Goal: Task Accomplishment & Management: Use online tool/utility

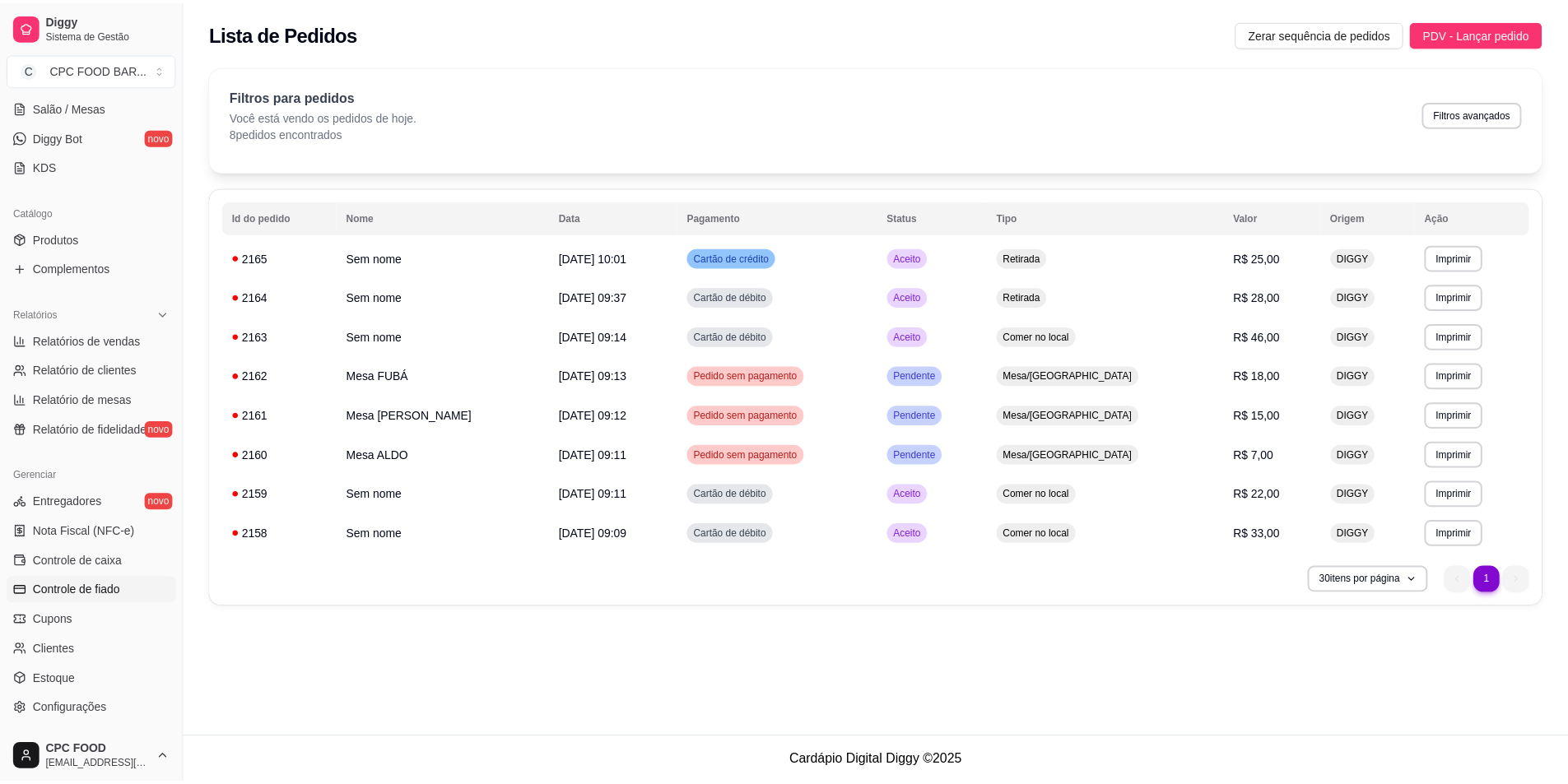
scroll to position [329, 0]
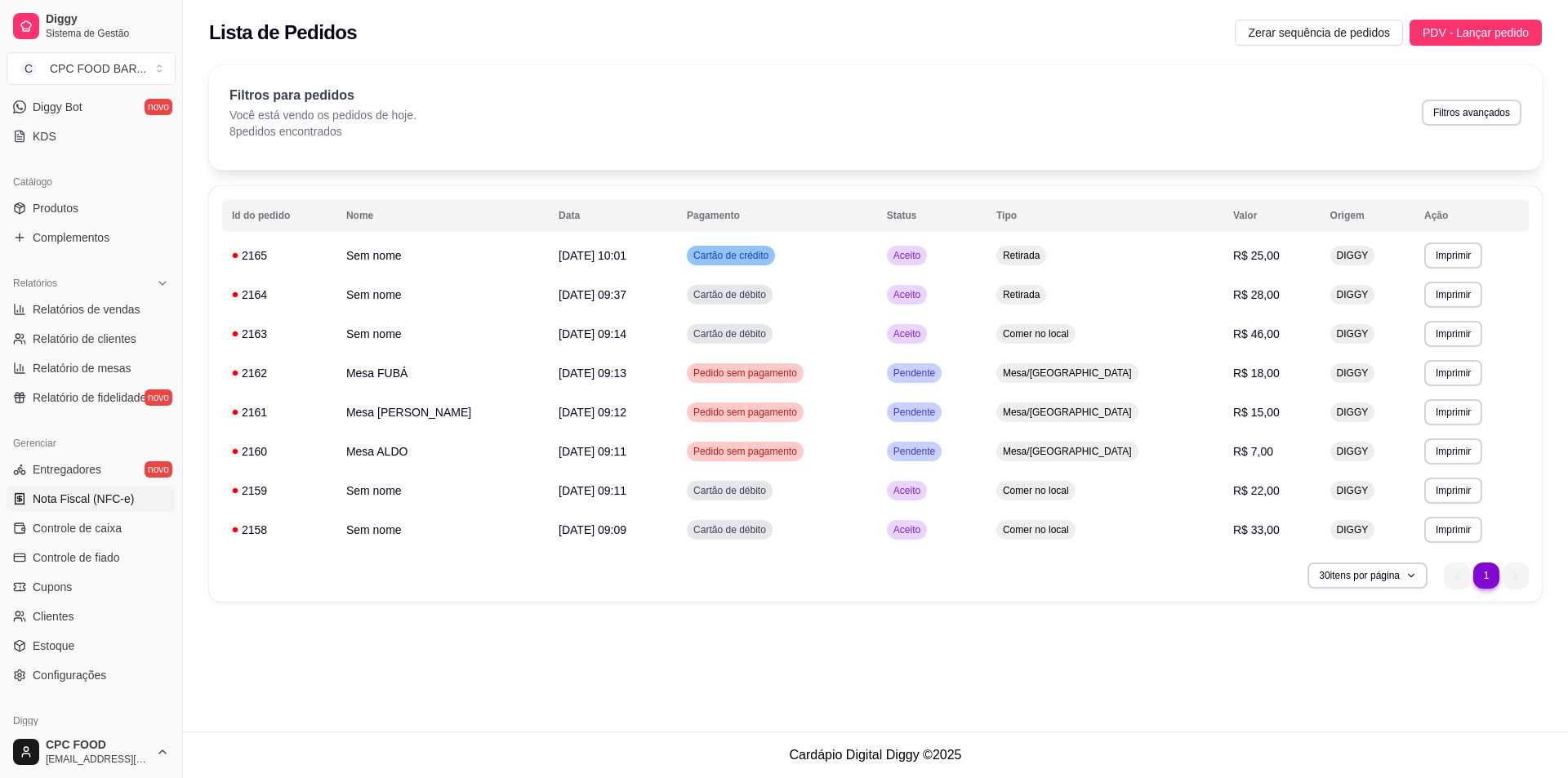
click at [72, 496] on span "Nota Fiscal (NFC-e)" at bounding box center [83, 499] width 101 height 16
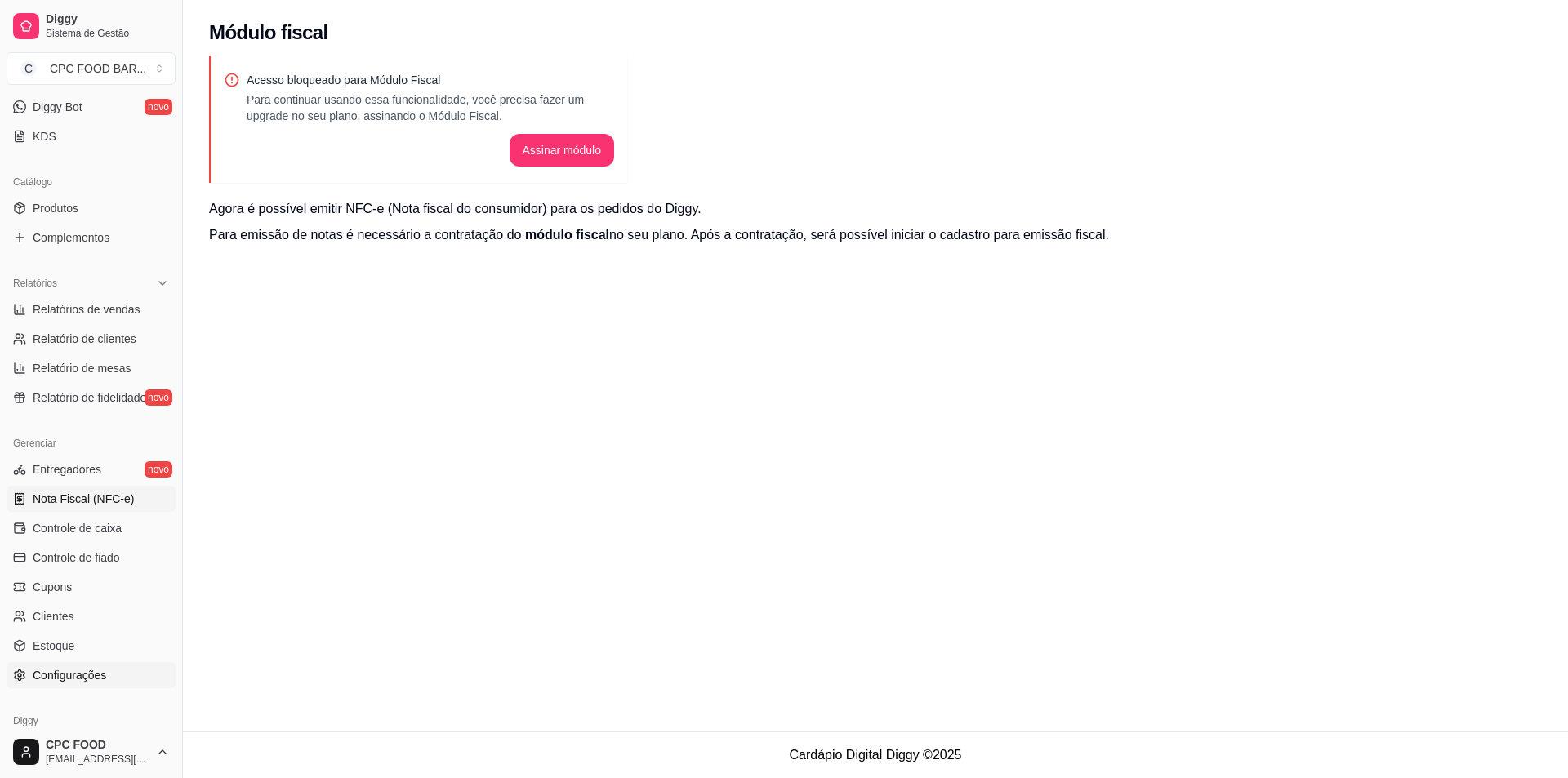
click at [56, 676] on span "Configurações" at bounding box center [69, 675] width 73 height 16
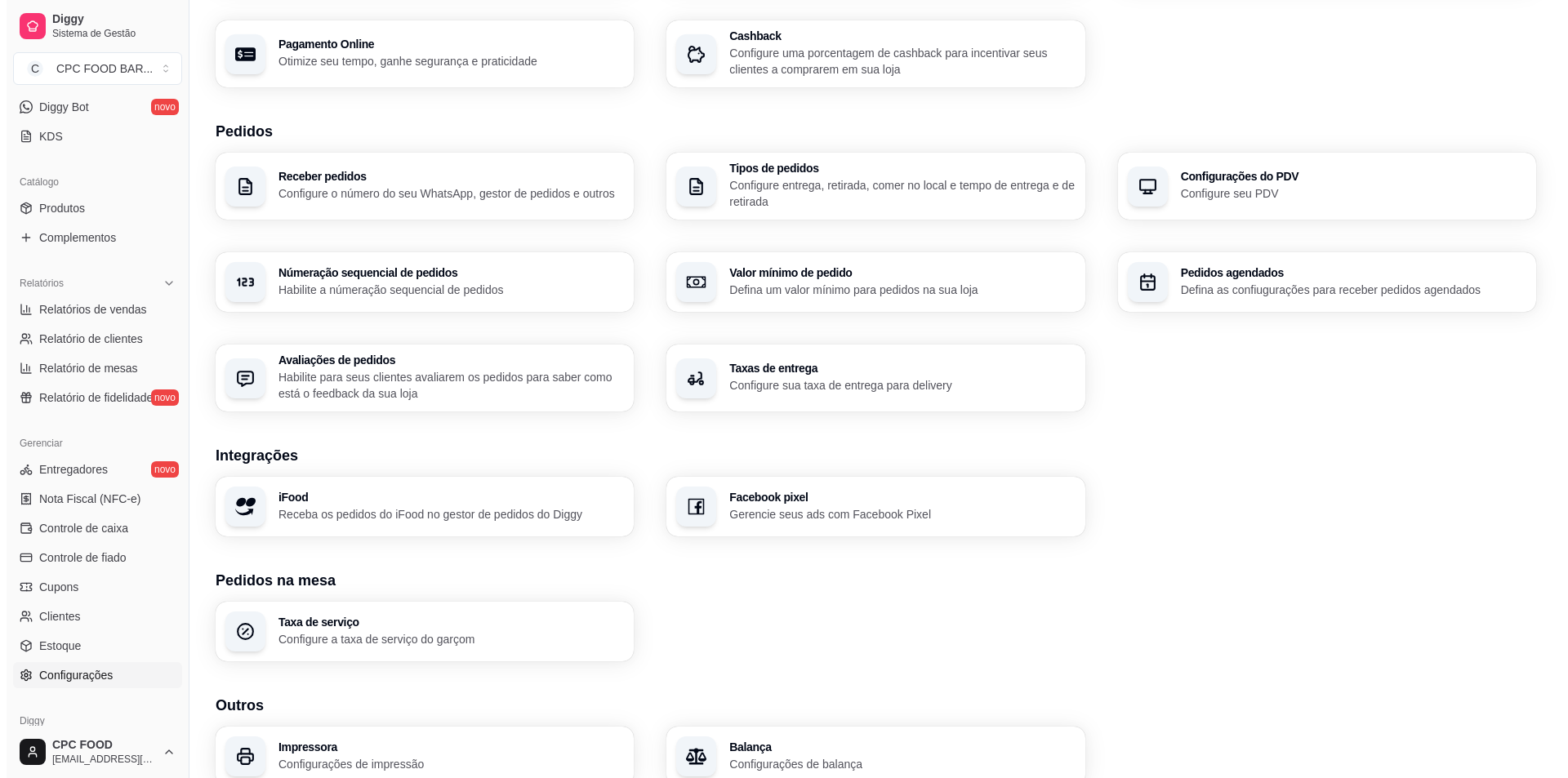
scroll to position [343, 0]
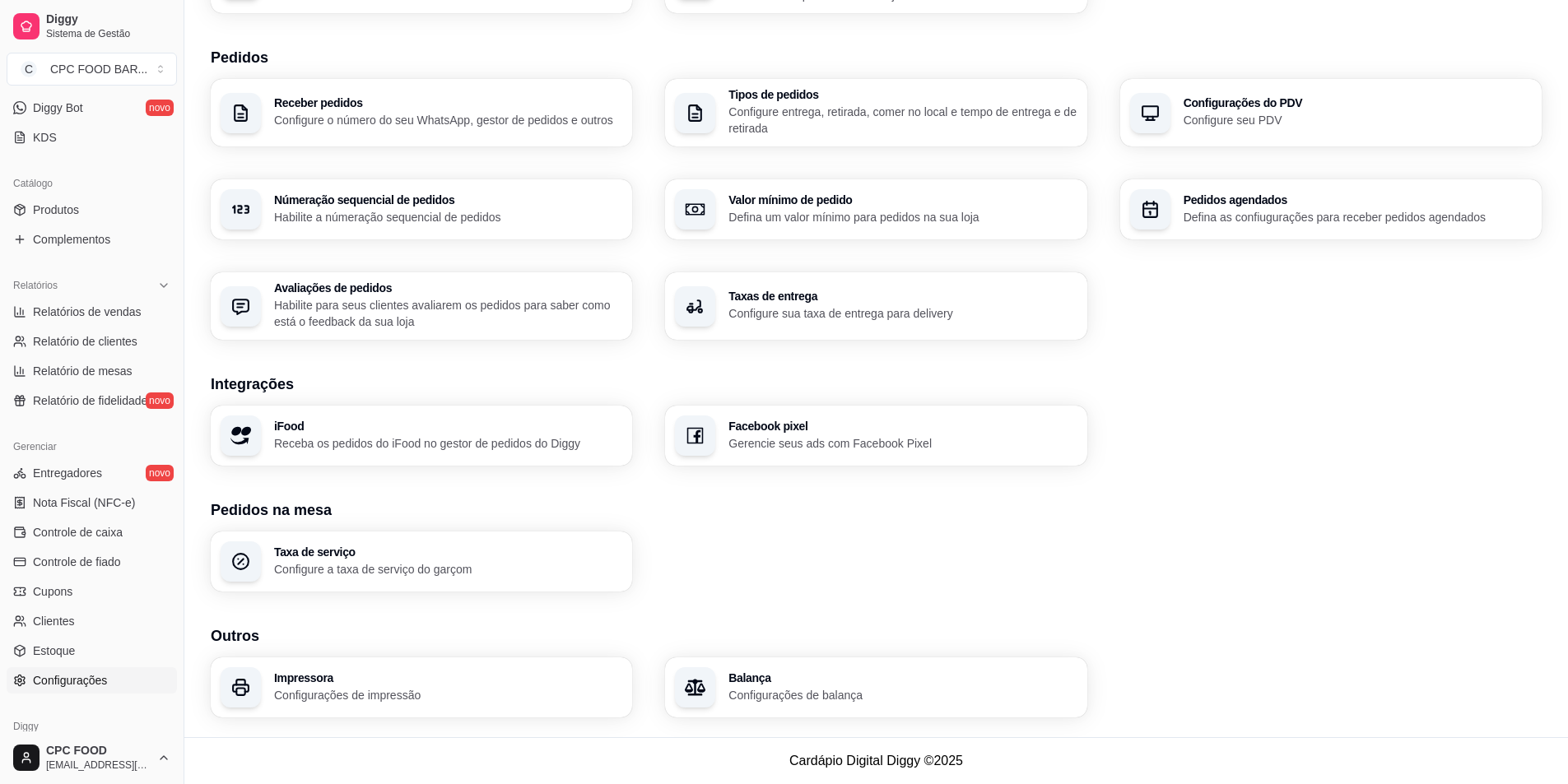
click at [431, 694] on p "Configurações de impressão" at bounding box center [448, 695] width 348 height 16
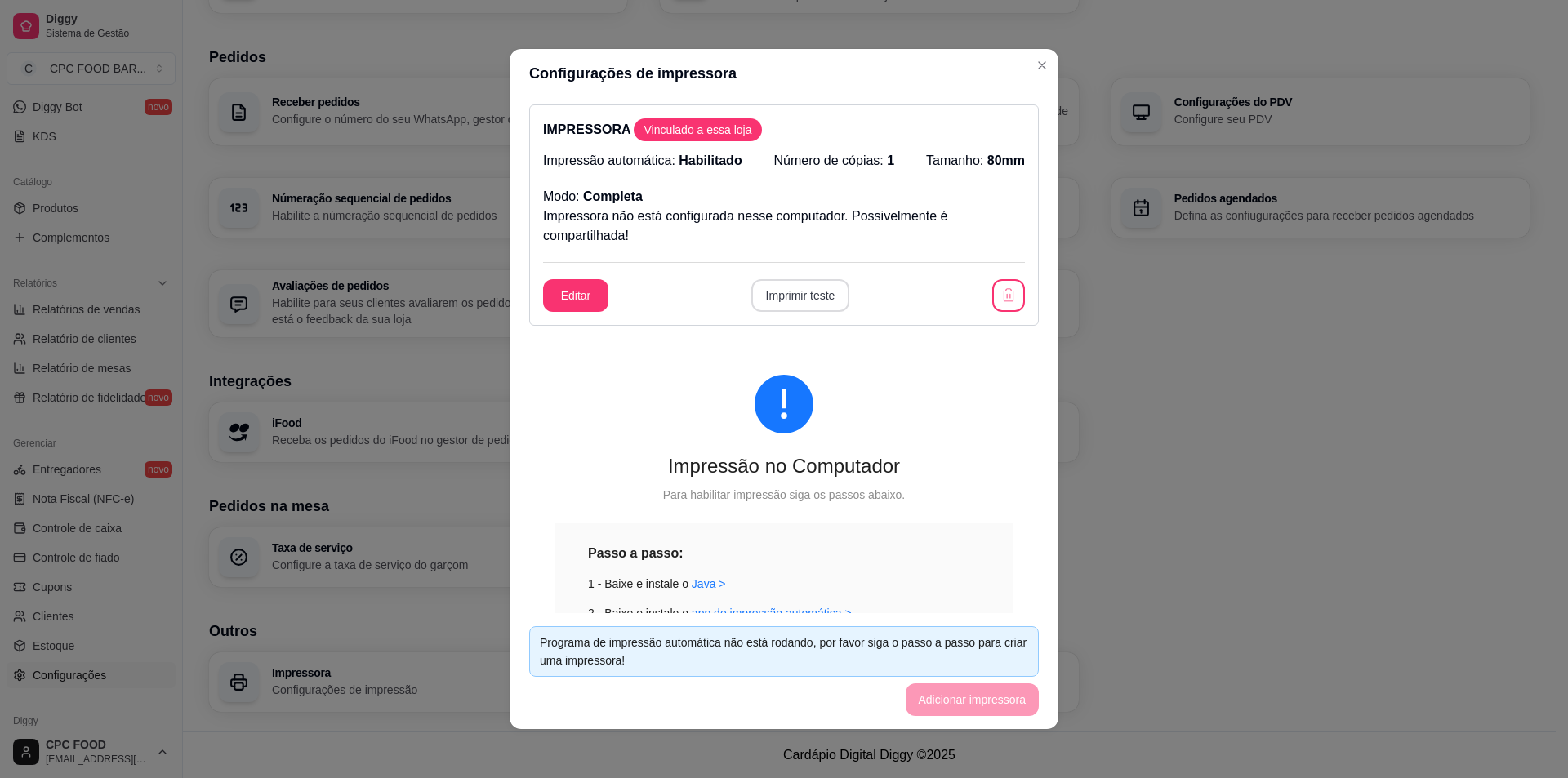
click at [814, 296] on button "Imprimir teste" at bounding box center [801, 295] width 99 height 33
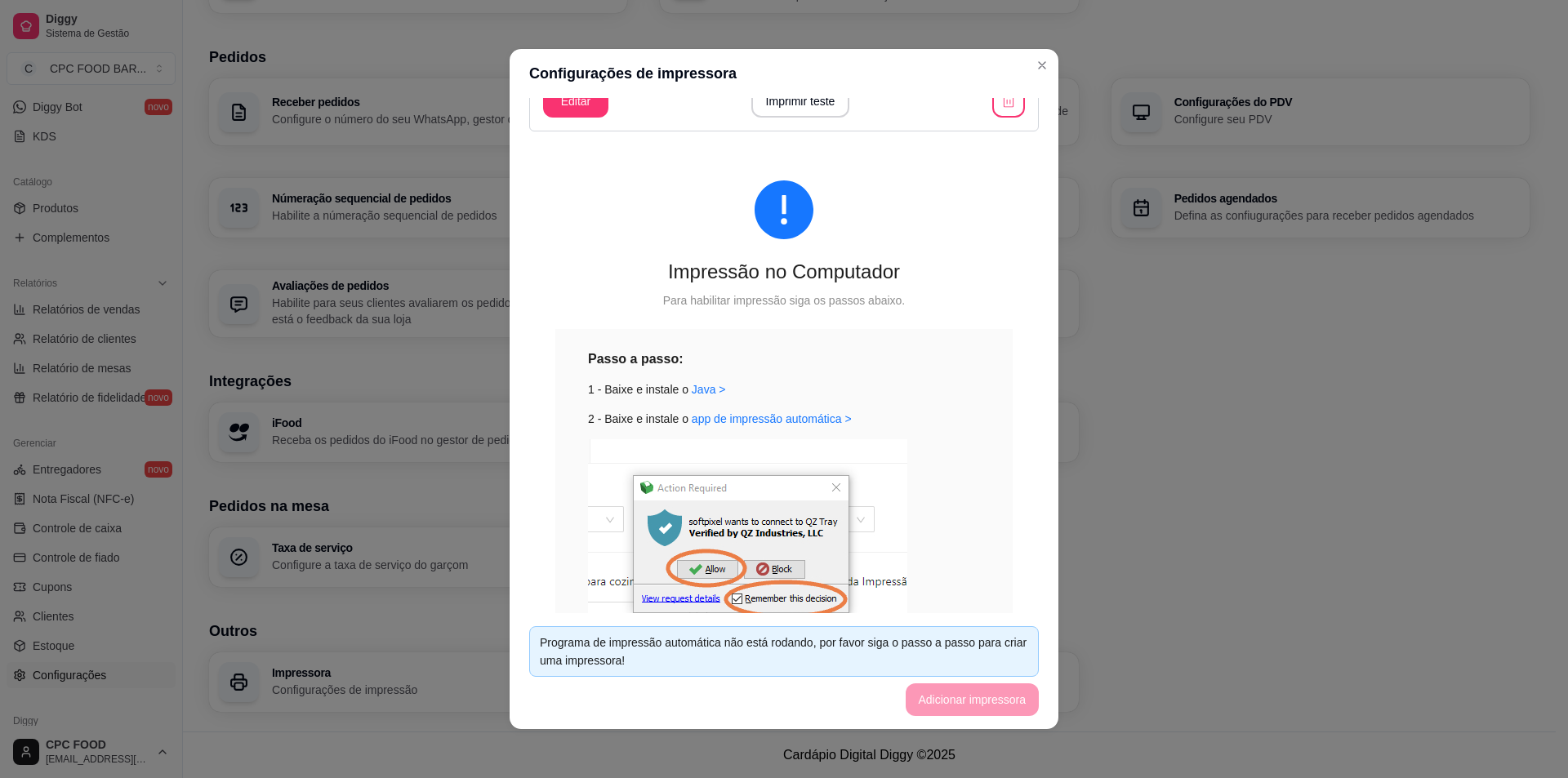
scroll to position [244, 0]
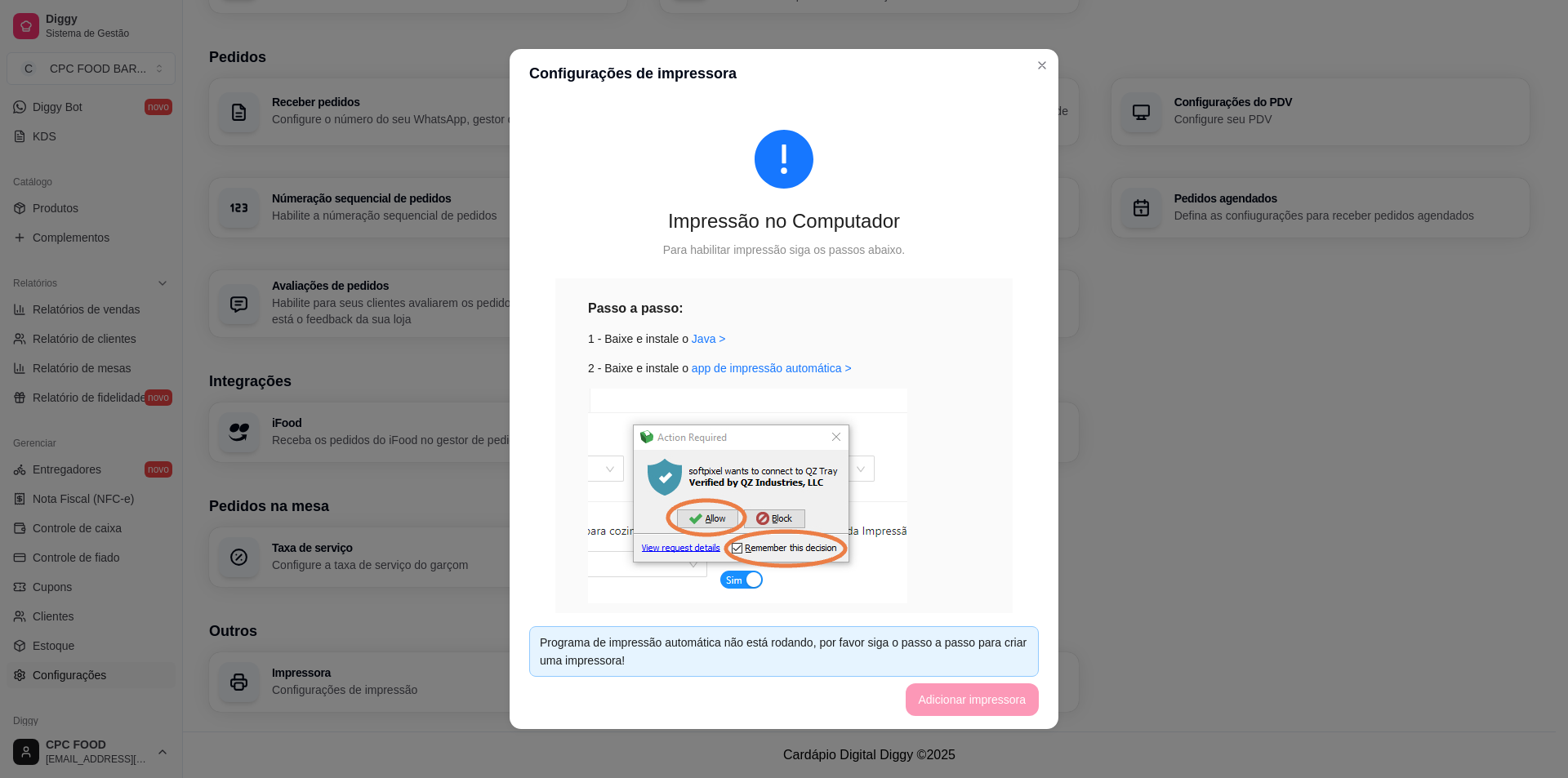
click at [833, 436] on img at bounding box center [747, 496] width 320 height 215
click at [832, 437] on img at bounding box center [747, 496] width 320 height 215
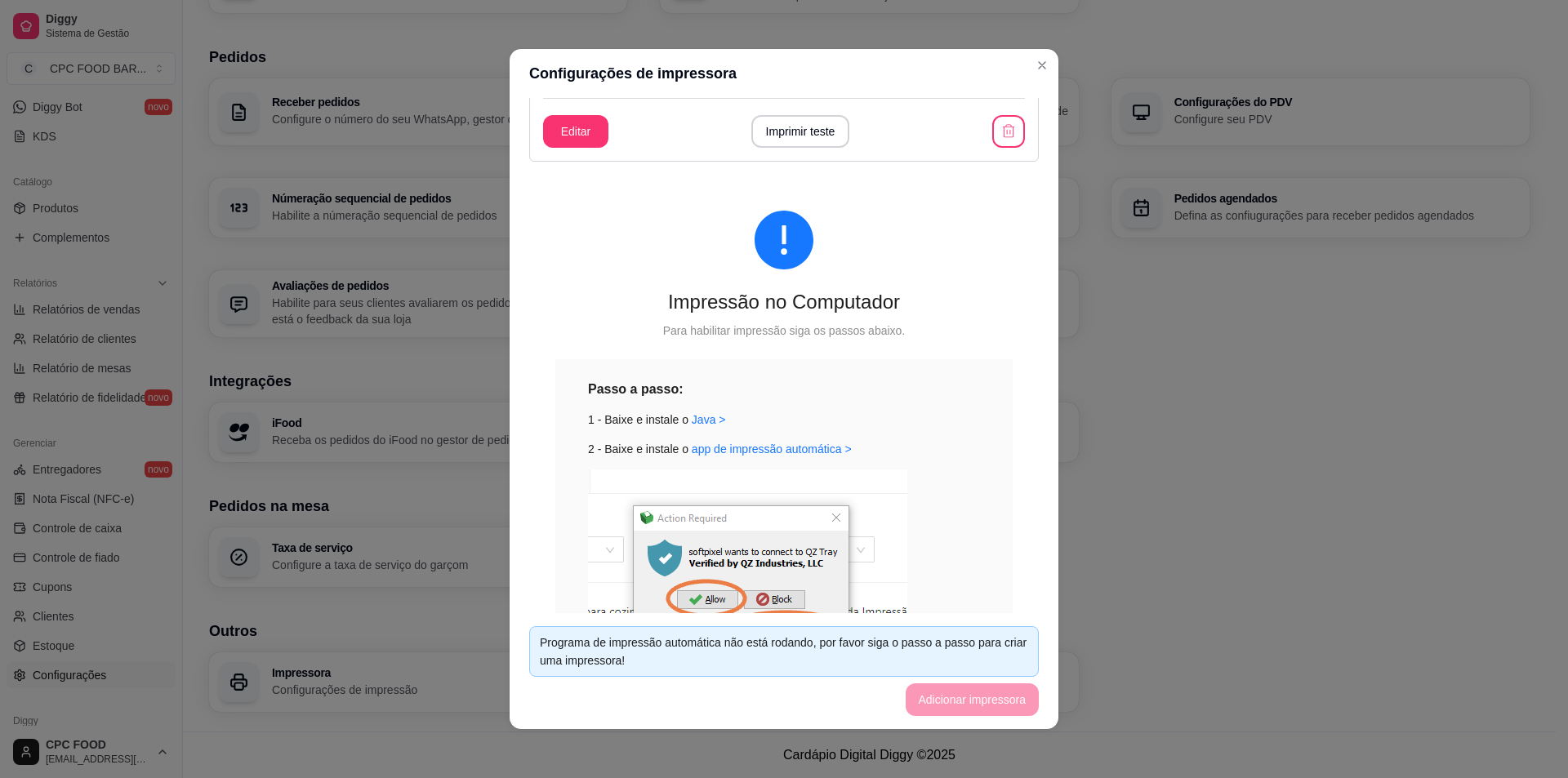
scroll to position [0, 0]
